Goal: Navigation & Orientation: Find specific page/section

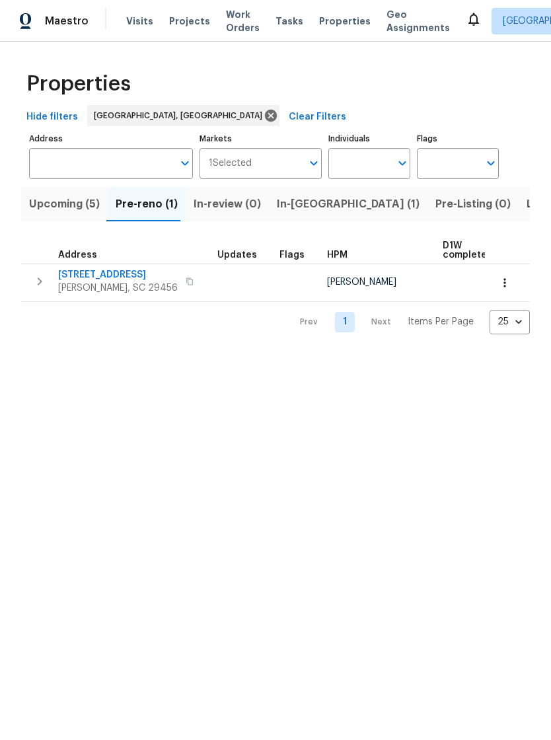
click at [344, 9] on div "Visits Projects Work Orders Tasks Properties Geo Assignments" at bounding box center [296, 21] width 340 height 26
click at [73, 207] on span "Upcoming (5)" at bounding box center [64, 204] width 71 height 19
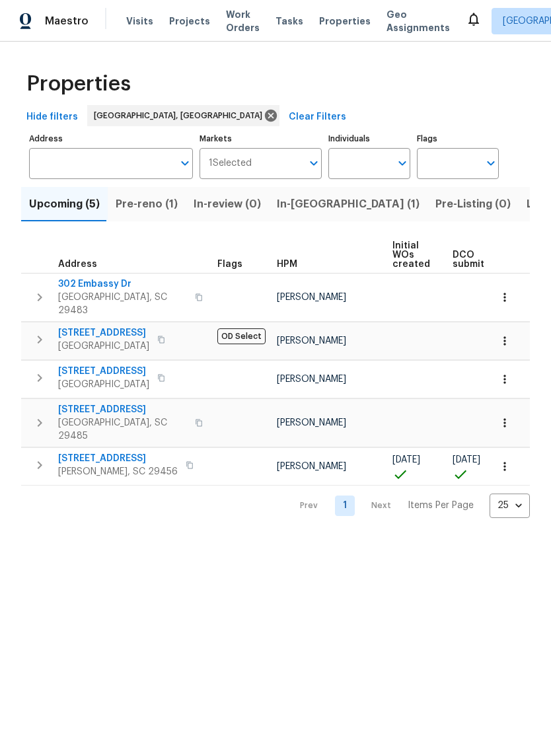
click at [147, 204] on span "Pre-reno (1)" at bounding box center [147, 204] width 62 height 19
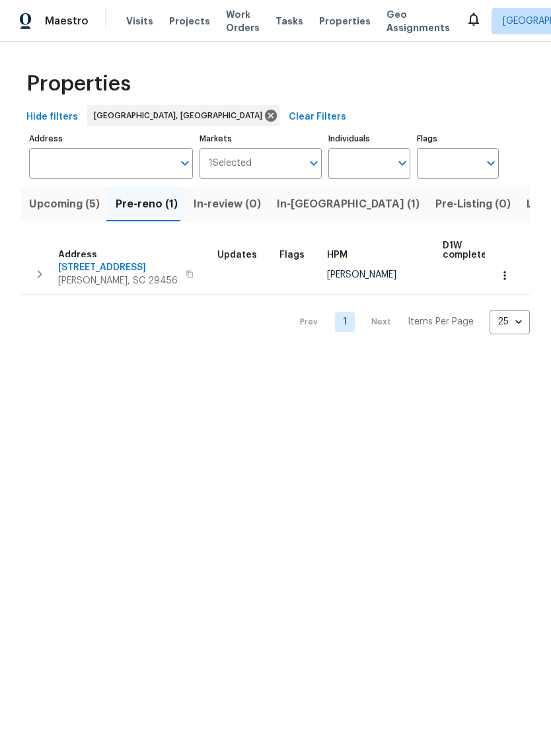
scroll to position [7, 0]
click at [306, 205] on span "In-reno (1)" at bounding box center [348, 204] width 143 height 19
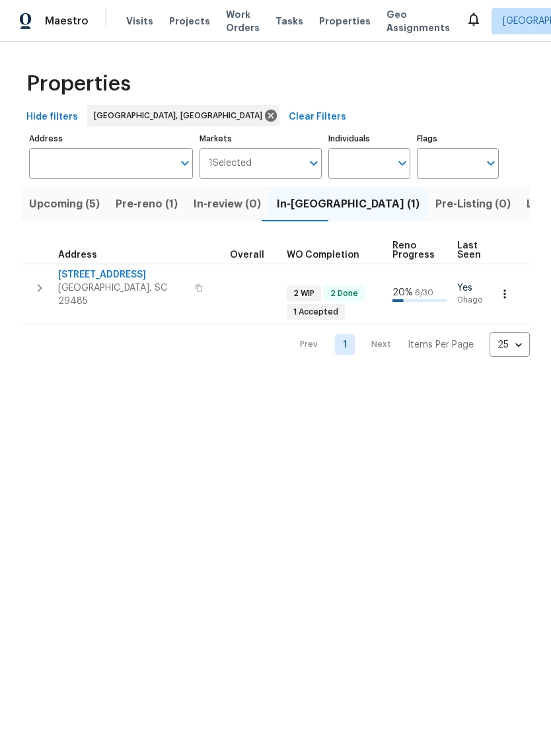
scroll to position [0, 416]
click at [241, 28] on span "Work Orders" at bounding box center [243, 21] width 34 height 26
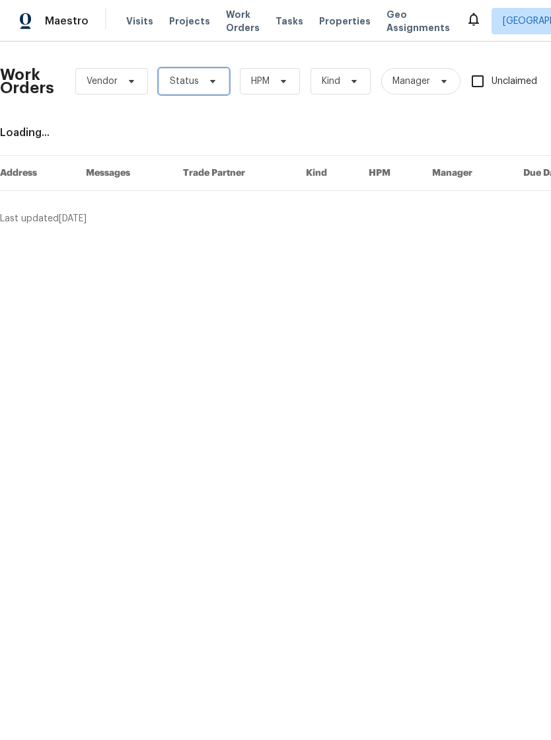
click at [216, 72] on span "Status" at bounding box center [194, 81] width 71 height 26
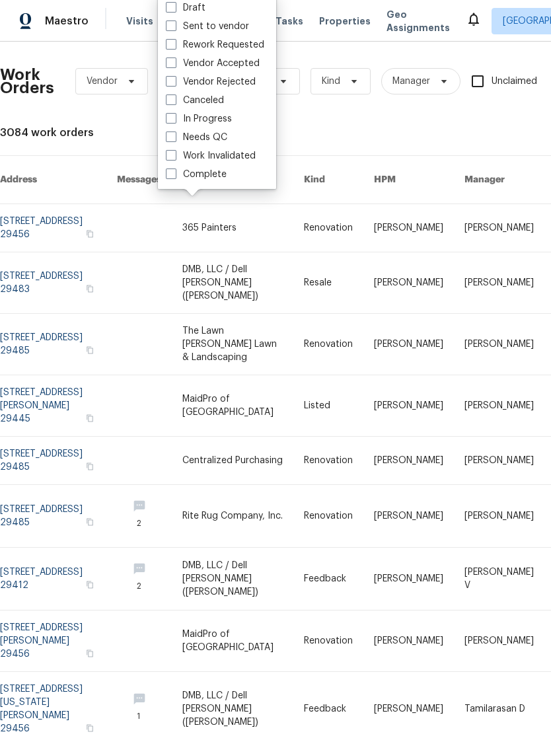
click at [173, 133] on span at bounding box center [171, 136] width 11 height 11
click at [173, 133] on input "Needs QC" at bounding box center [170, 135] width 9 height 9
checkbox input "true"
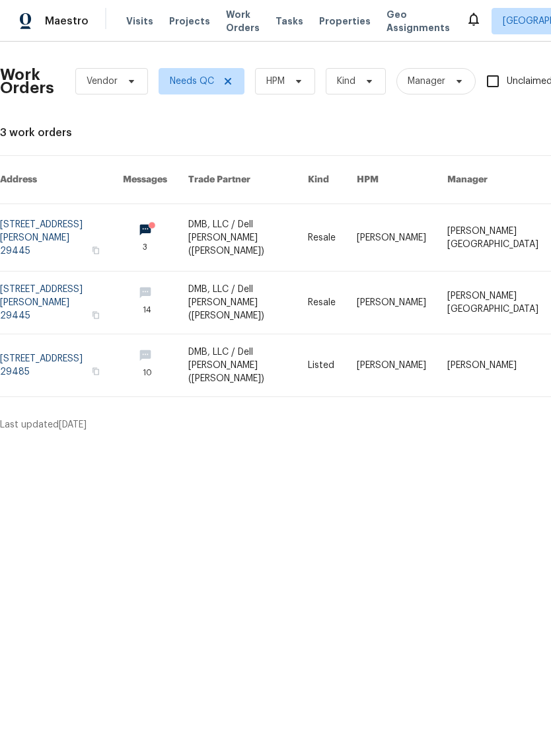
click at [466, 21] on icon at bounding box center [474, 19] width 16 height 16
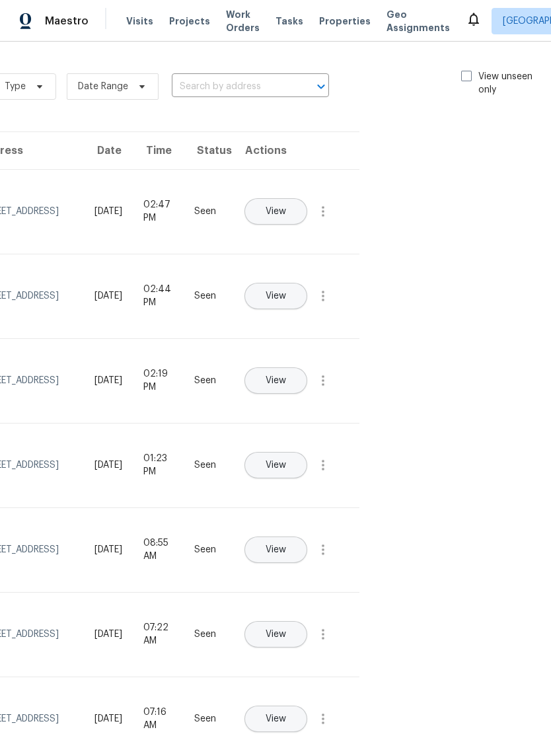
scroll to position [0, 149]
click at [469, 77] on span at bounding box center [467, 76] width 11 height 11
click at [469, 77] on input "View unseen only" at bounding box center [466, 74] width 9 height 9
checkbox input "true"
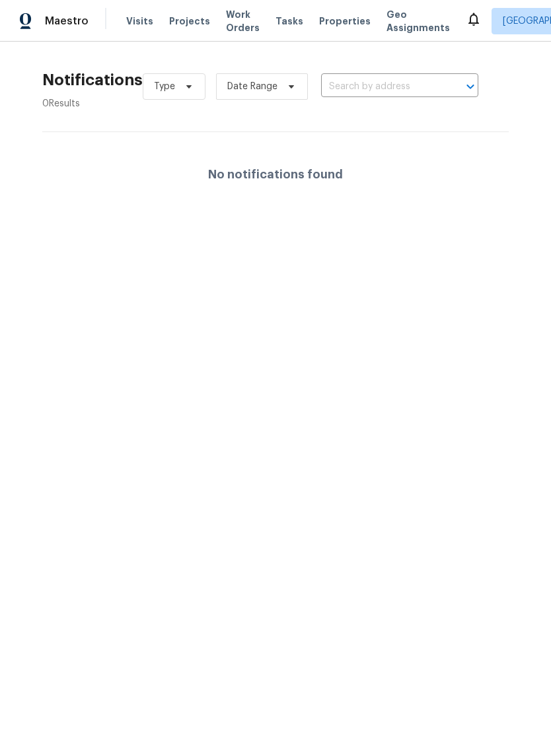
scroll to position [0, 0]
click at [319, 22] on span "Properties" at bounding box center [345, 21] width 52 height 13
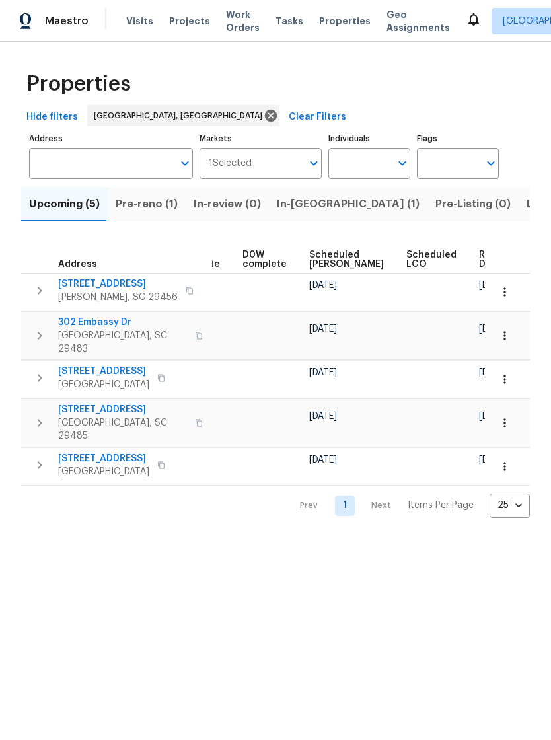
scroll to position [0, 346]
click at [506, 295] on icon "button" at bounding box center [504, 291] width 13 height 13
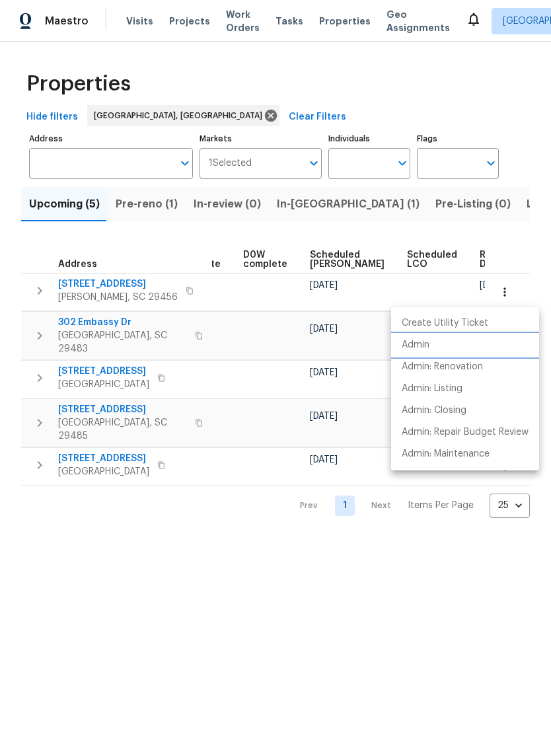
click at [437, 346] on li "Admin" at bounding box center [465, 345] width 148 height 22
click at [240, 413] on div at bounding box center [275, 370] width 551 height 740
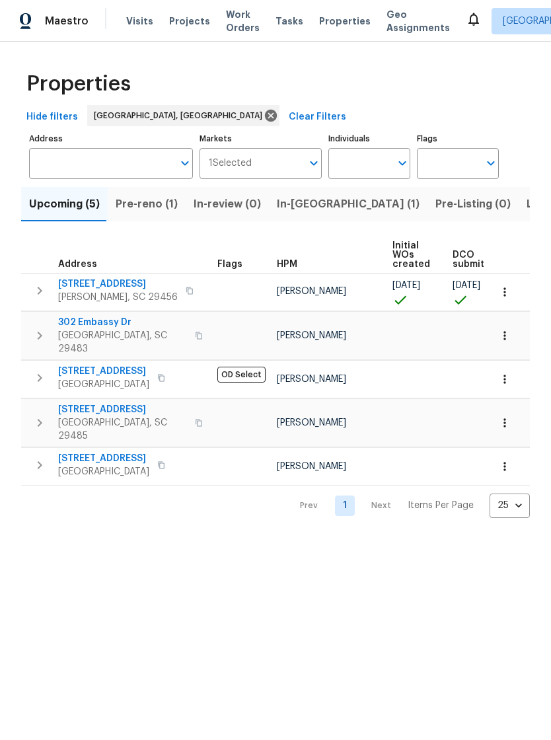
scroll to position [0, 0]
click at [131, 286] on span "3805 Annapolis Way" at bounding box center [118, 284] width 120 height 13
click at [129, 202] on span "Pre-reno (1)" at bounding box center [147, 204] width 62 height 19
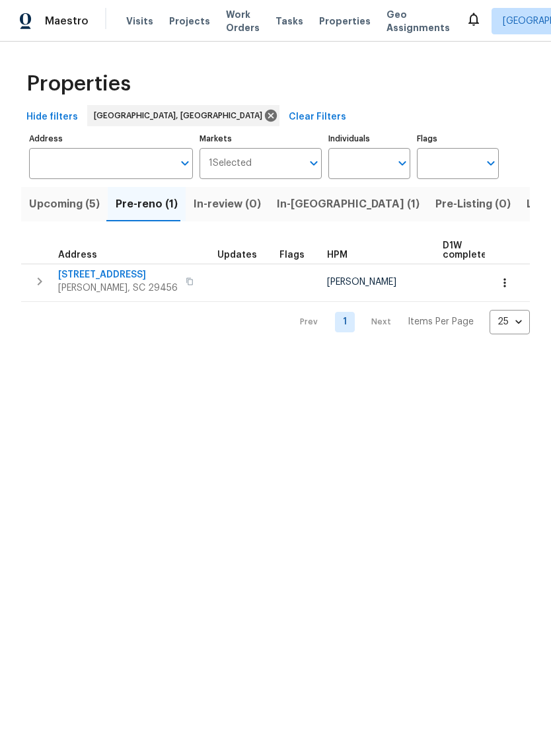
click at [87, 276] on span "218 Lodgepole Rd" at bounding box center [118, 274] width 120 height 13
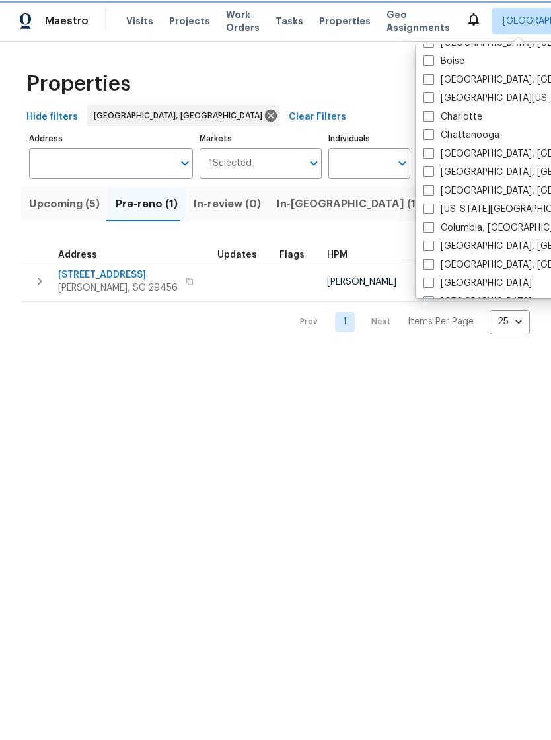
scroll to position [130, 0]
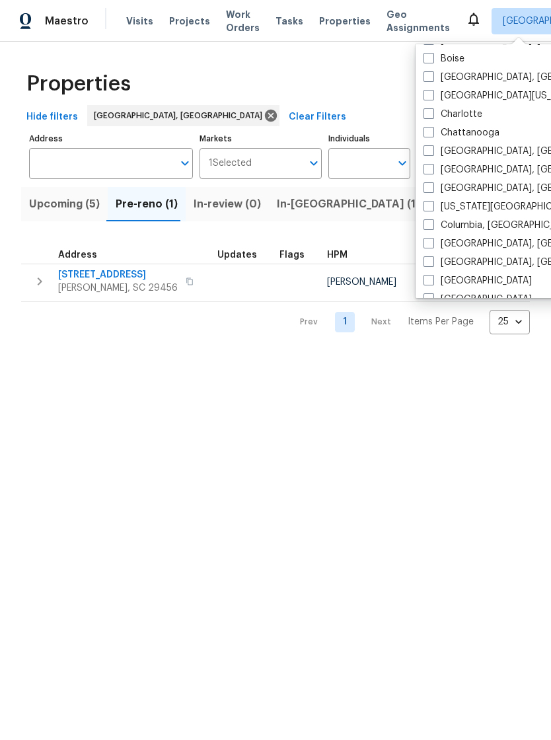
click at [433, 219] on span at bounding box center [429, 224] width 11 height 11
click at [432, 219] on input "Columbia, SC" at bounding box center [428, 223] width 9 height 9
checkbox input "true"
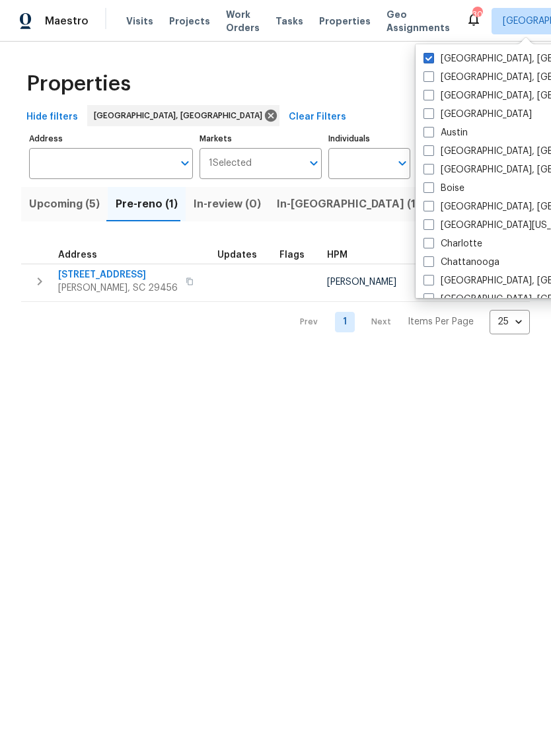
click at [430, 56] on span at bounding box center [429, 58] width 11 height 11
click at [430, 56] on input "[GEOGRAPHIC_DATA], [GEOGRAPHIC_DATA]" at bounding box center [428, 56] width 9 height 9
checkbox input "false"
click at [319, 25] on span "Properties" at bounding box center [345, 21] width 52 height 13
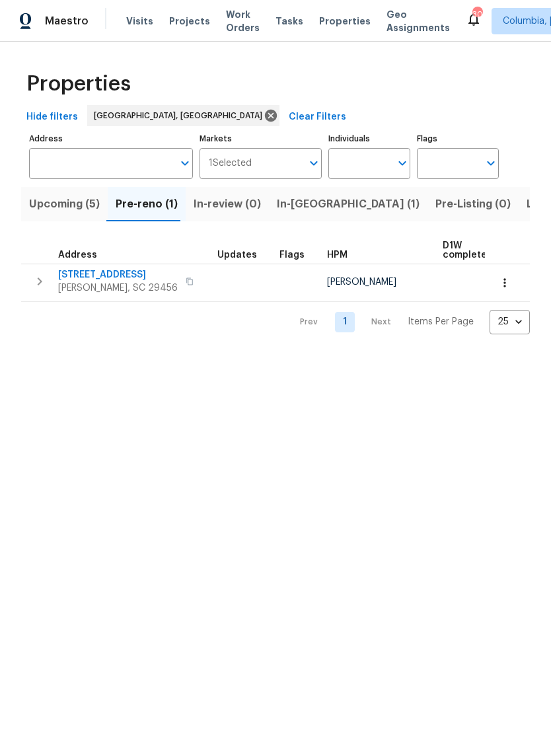
click at [127, 15] on span "Visits" at bounding box center [139, 21] width 27 height 13
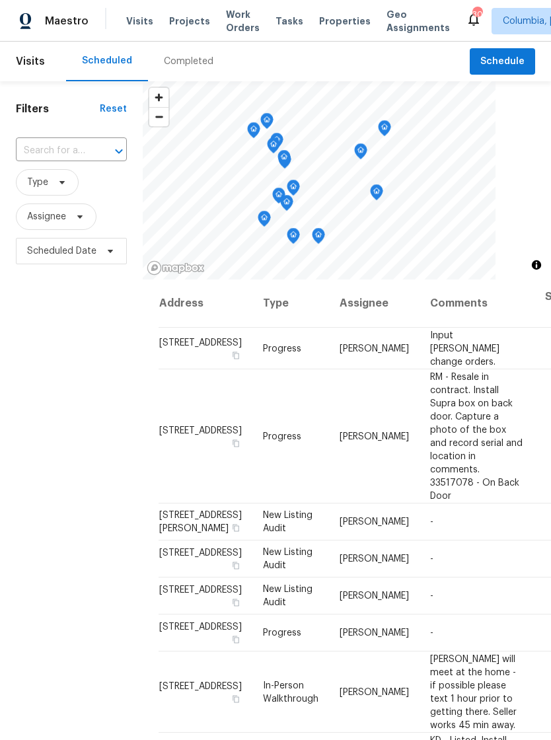
click at [326, 20] on span "Properties" at bounding box center [345, 21] width 52 height 13
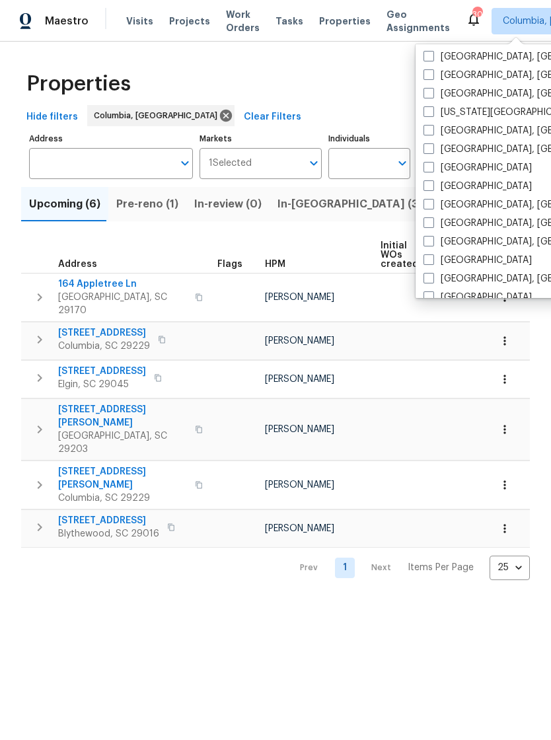
scroll to position [244, 0]
click at [433, 243] on span at bounding box center [429, 240] width 11 height 11
click at [432, 243] on input "Greenville, SC" at bounding box center [428, 238] width 9 height 9
checkbox input "true"
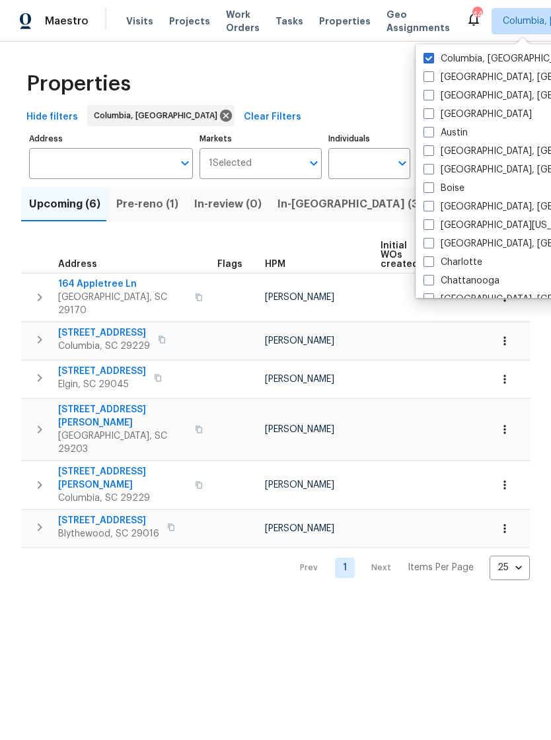
click at [438, 52] on label "Columbia, SC" at bounding box center [501, 58] width 155 height 13
click at [432, 52] on input "Columbia, SC" at bounding box center [428, 56] width 9 height 9
checkbox input "false"
click at [356, 73] on div "Properties" at bounding box center [275, 84] width 509 height 42
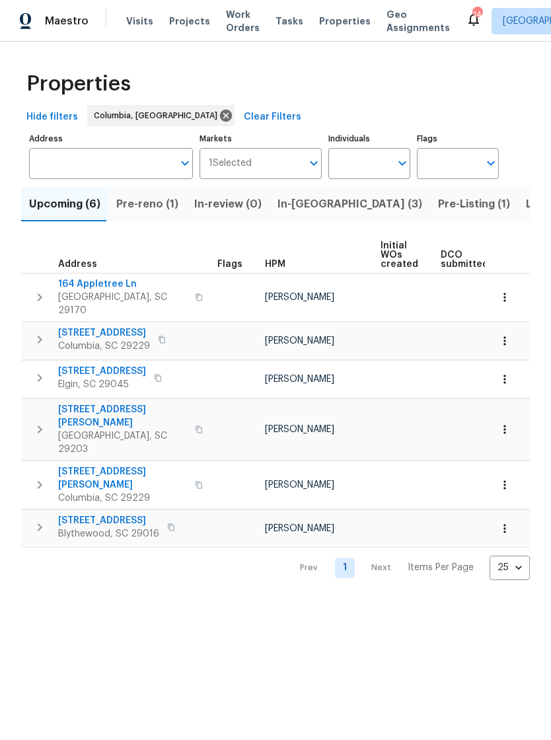
click at [140, 22] on span "Visits" at bounding box center [139, 21] width 27 height 13
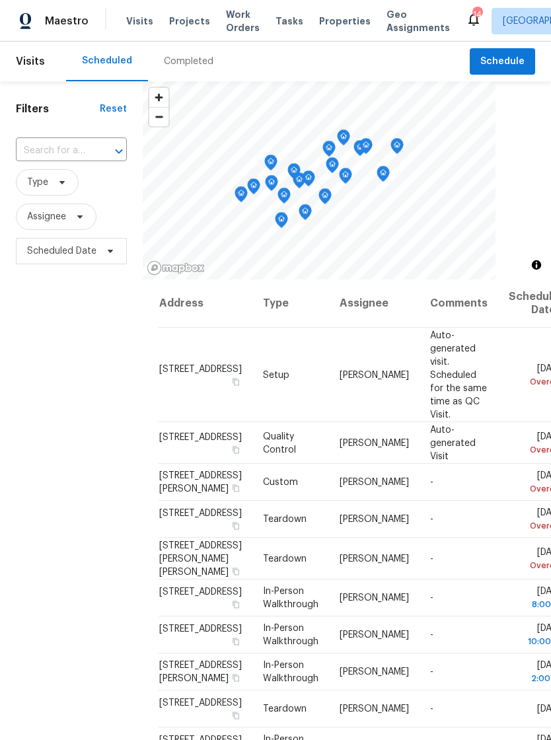
click at [184, 66] on div "Completed" at bounding box center [189, 61] width 50 height 13
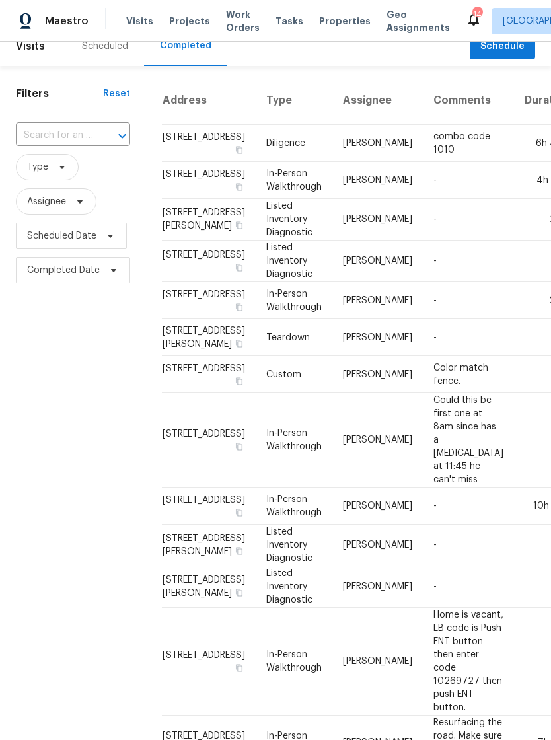
scroll to position [16, 0]
click at [319, 17] on span "Properties" at bounding box center [345, 21] width 52 height 13
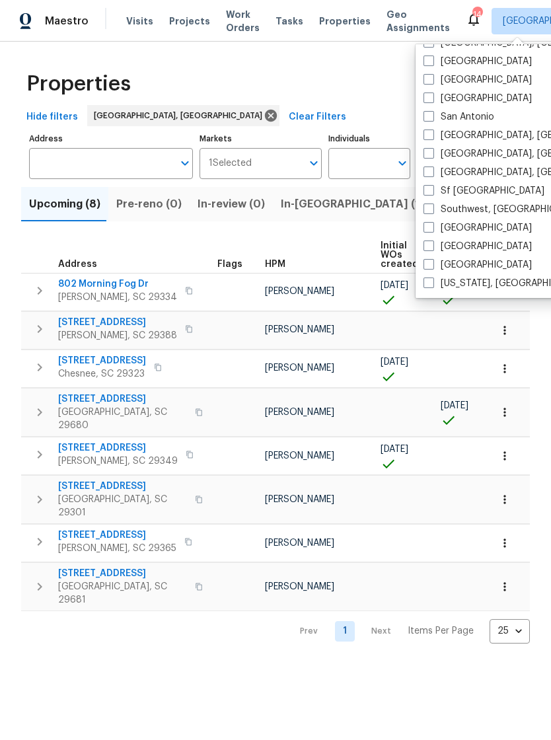
click at [435, 286] on label "Washington, DC" at bounding box center [505, 283] width 163 height 13
click at [432, 285] on input "Washington, DC" at bounding box center [428, 281] width 9 height 9
checkbox input "true"
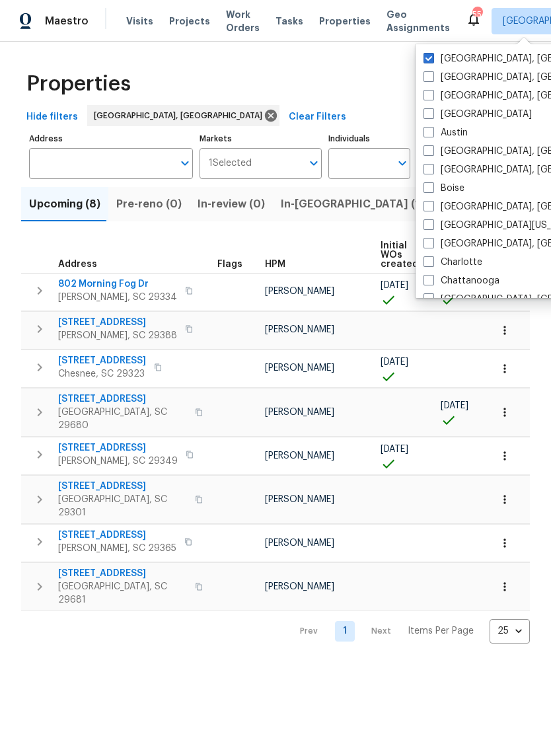
click at [436, 56] on label "Greenville, SC" at bounding box center [526, 58] width 205 height 13
click at [432, 56] on input "Greenville, SC" at bounding box center [428, 56] width 9 height 9
checkbox input "false"
click at [132, 19] on span "Visits" at bounding box center [139, 21] width 27 height 13
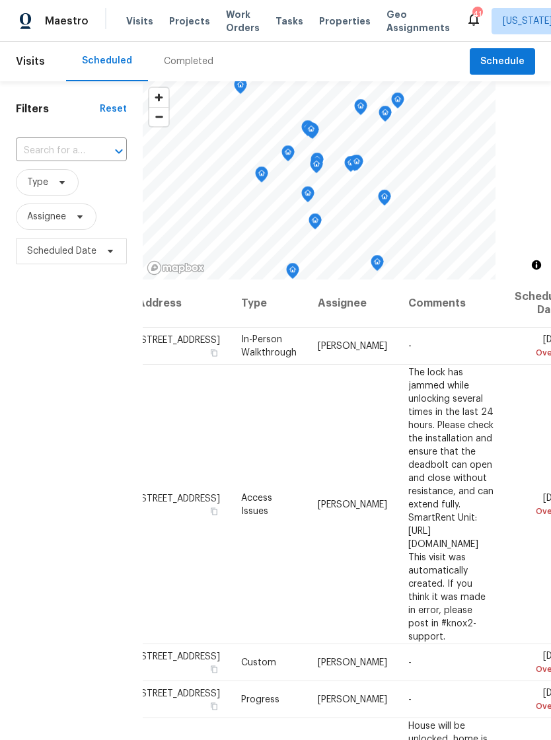
scroll to position [0, 22]
click at [528, 161] on div at bounding box center [347, 180] width 408 height 198
click at [175, 57] on div "Completed" at bounding box center [189, 61] width 50 height 13
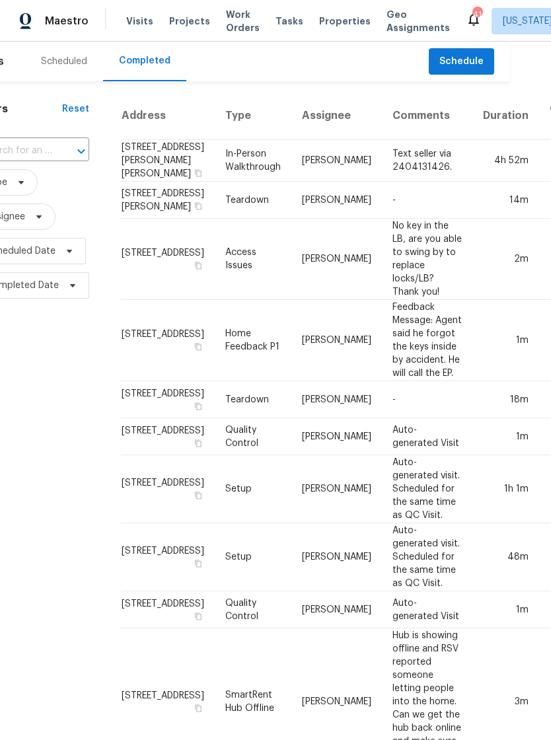
scroll to position [0, 40]
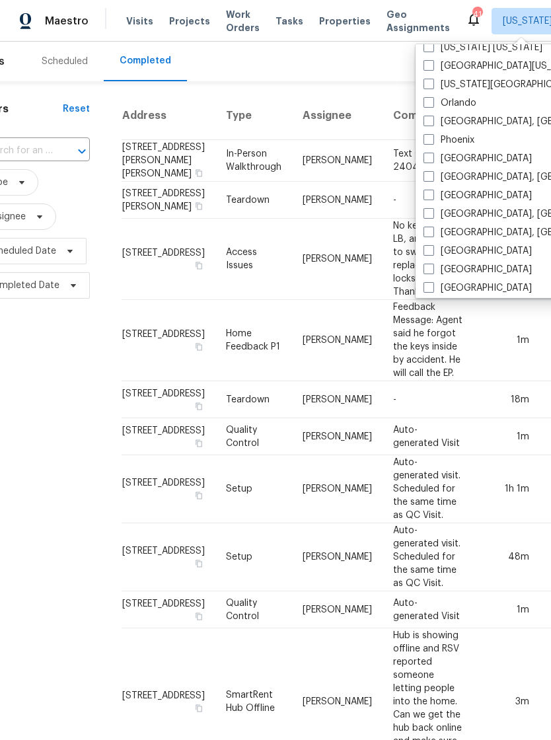
scroll to position [715, 0]
click at [434, 193] on label "Raleigh" at bounding box center [478, 194] width 108 height 13
click at [432, 193] on input "Raleigh" at bounding box center [428, 192] width 9 height 9
checkbox input "true"
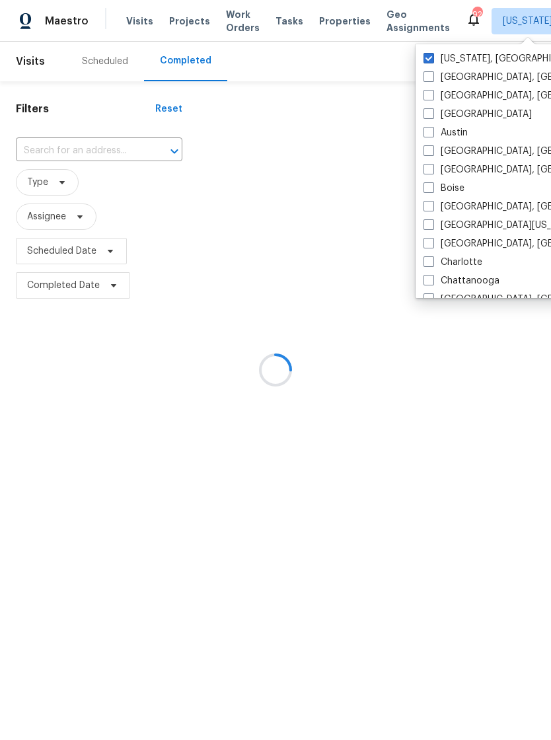
click at [431, 54] on span at bounding box center [429, 58] width 11 height 11
click at [431, 54] on input "Washington, DC" at bounding box center [428, 56] width 9 height 9
checkbox input "false"
click at [330, 16] on div at bounding box center [275, 370] width 551 height 740
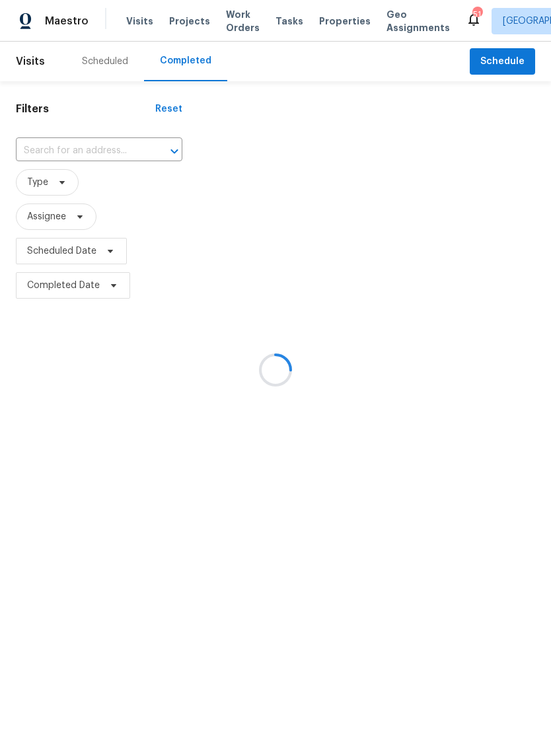
click at [320, 33] on div at bounding box center [275, 370] width 551 height 740
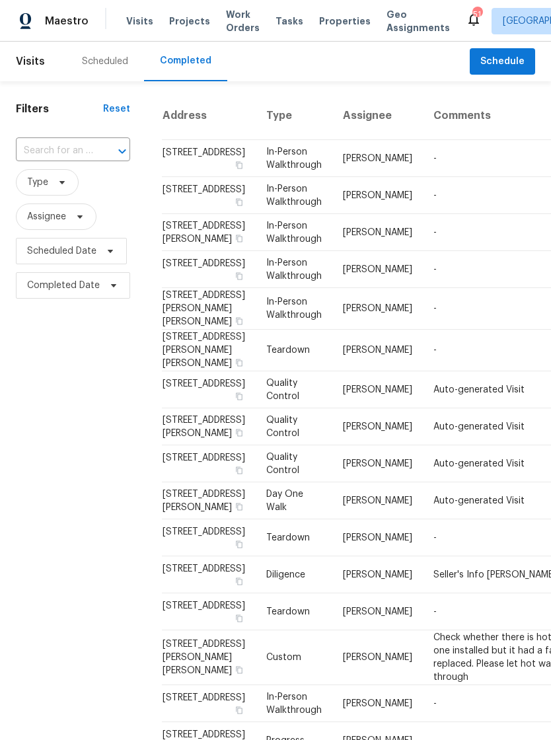
click at [114, 59] on div "Scheduled" at bounding box center [105, 61] width 46 height 13
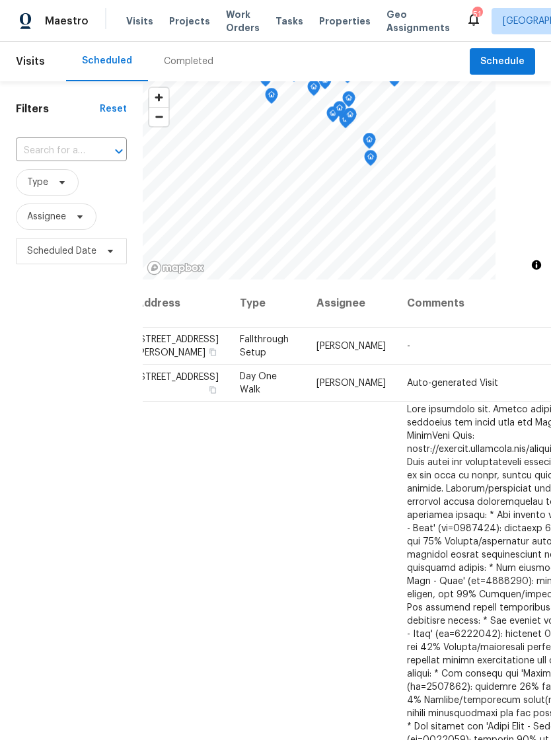
scroll to position [0, 24]
click at [334, 17] on span "Properties" at bounding box center [345, 21] width 52 height 13
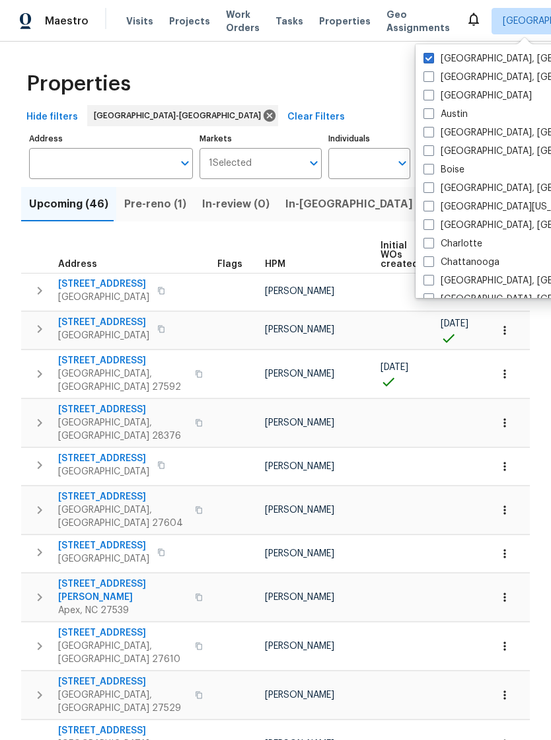
click at [435, 226] on label "[GEOGRAPHIC_DATA], [GEOGRAPHIC_DATA]" at bounding box center [526, 225] width 205 height 13
click at [432, 226] on input "[GEOGRAPHIC_DATA], [GEOGRAPHIC_DATA]" at bounding box center [428, 223] width 9 height 9
checkbox input "true"
click at [435, 56] on label "Albuquerque, NM" at bounding box center [526, 58] width 205 height 13
click at [432, 56] on input "Albuquerque, NM" at bounding box center [428, 56] width 9 height 9
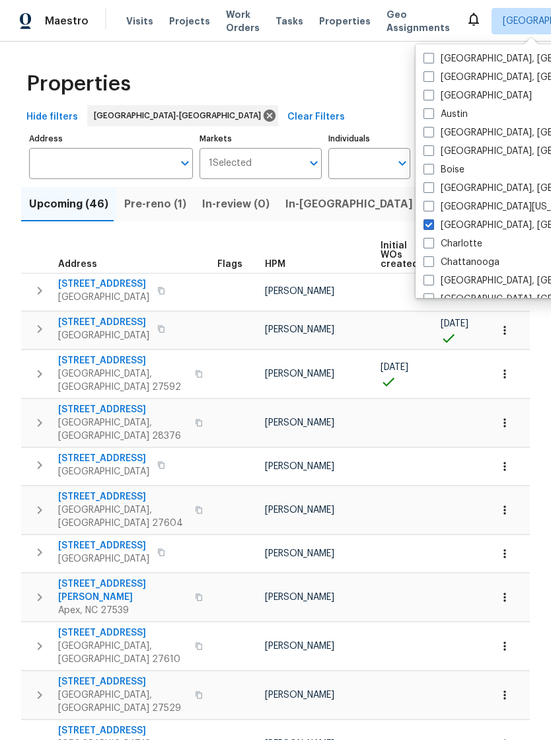
checkbox input "false"
click at [382, 72] on div "Properties" at bounding box center [275, 84] width 509 height 42
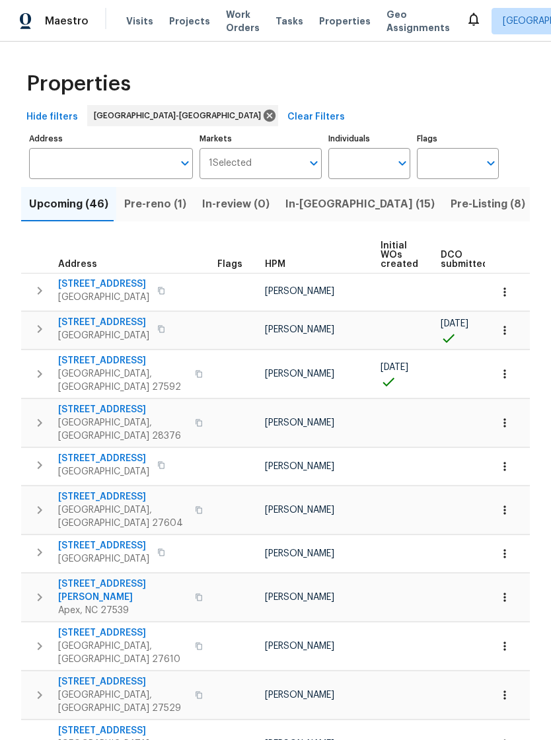
click at [331, 20] on span "Properties" at bounding box center [345, 21] width 52 height 13
click at [135, 26] on span "Visits" at bounding box center [139, 21] width 27 height 13
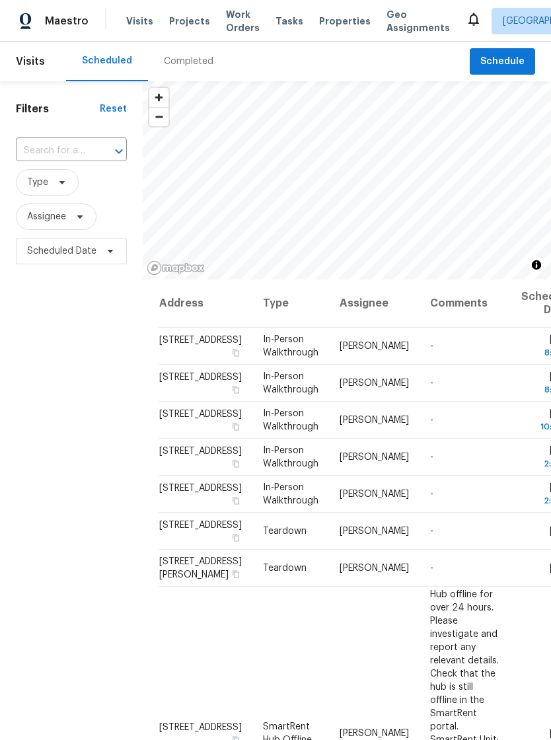
click at [324, 24] on span "Properties" at bounding box center [345, 21] width 52 height 13
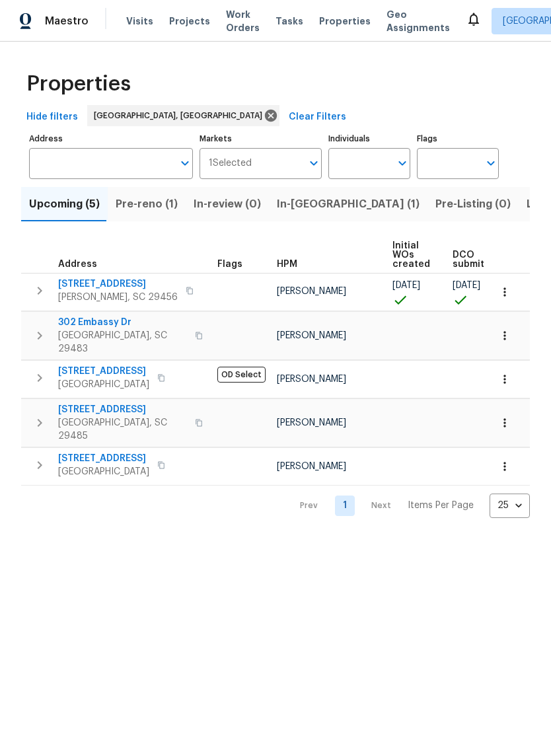
click at [127, 22] on span "Visits" at bounding box center [139, 21] width 27 height 13
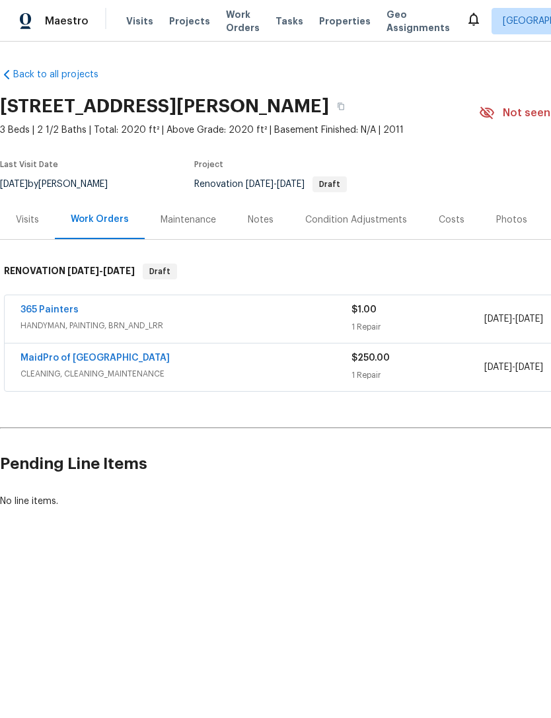
click at [445, 221] on div "Costs" at bounding box center [452, 219] width 26 height 13
click at [373, 223] on div "Condition Adjustments" at bounding box center [356, 219] width 102 height 13
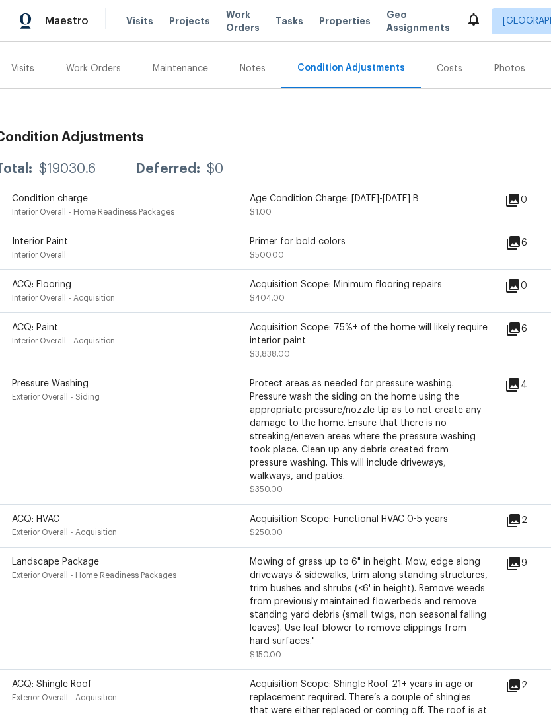
scroll to position [151, 5]
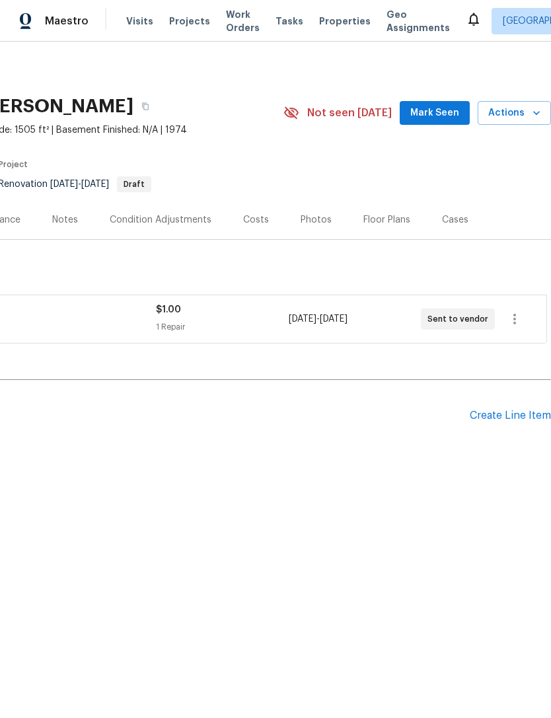
scroll to position [0, 196]
click at [240, 211] on div "Costs" at bounding box center [255, 219] width 57 height 39
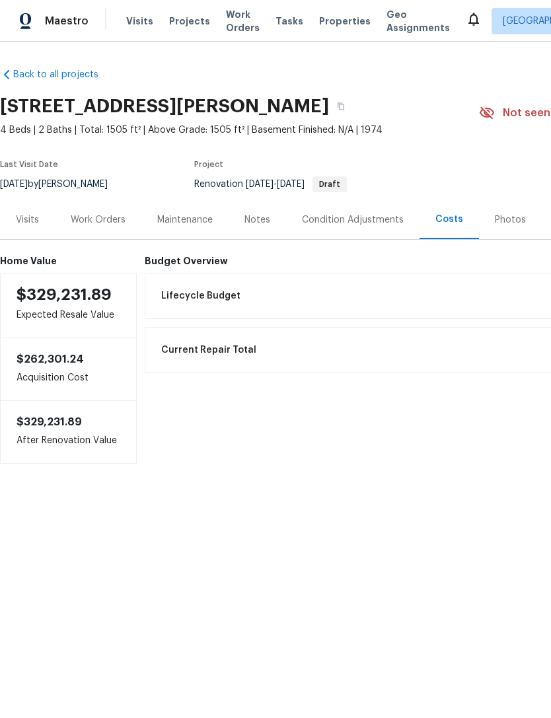
click at [329, 218] on div "Condition Adjustments" at bounding box center [353, 219] width 102 height 13
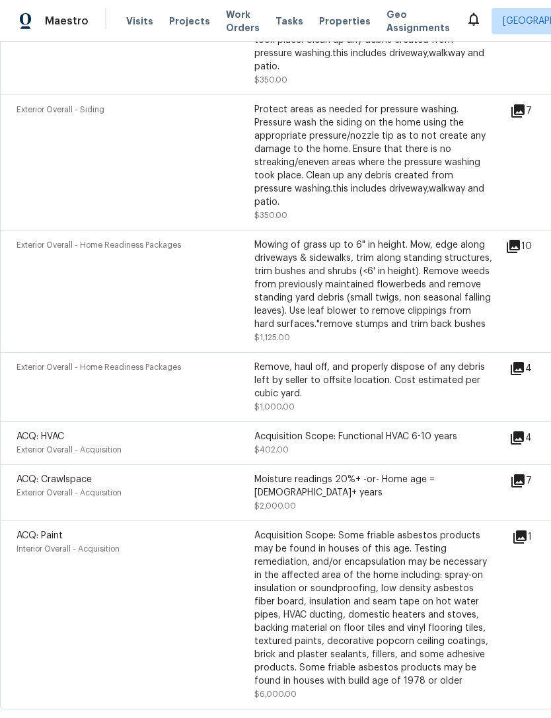
scroll to position [950, 0]
